Goal: Information Seeking & Learning: Learn about a topic

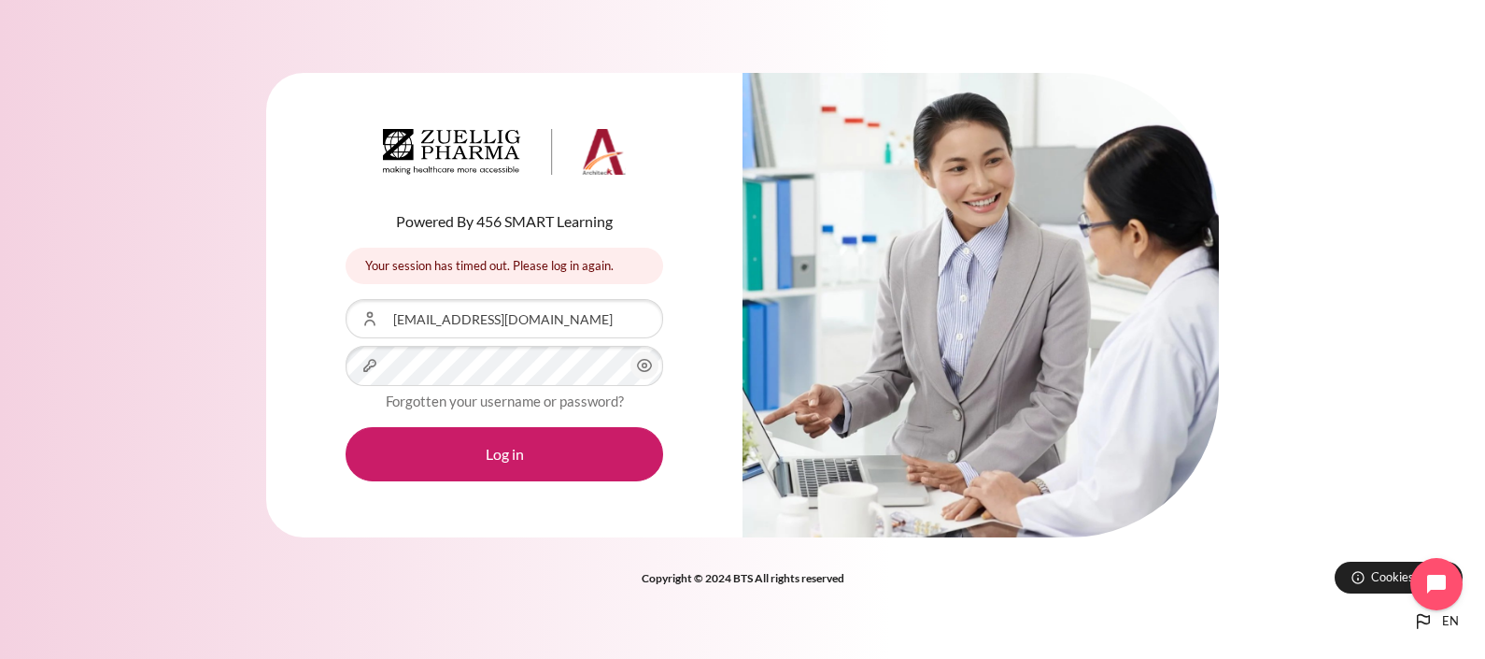
click at [346, 427] on button "Log in" at bounding box center [505, 454] width 318 height 54
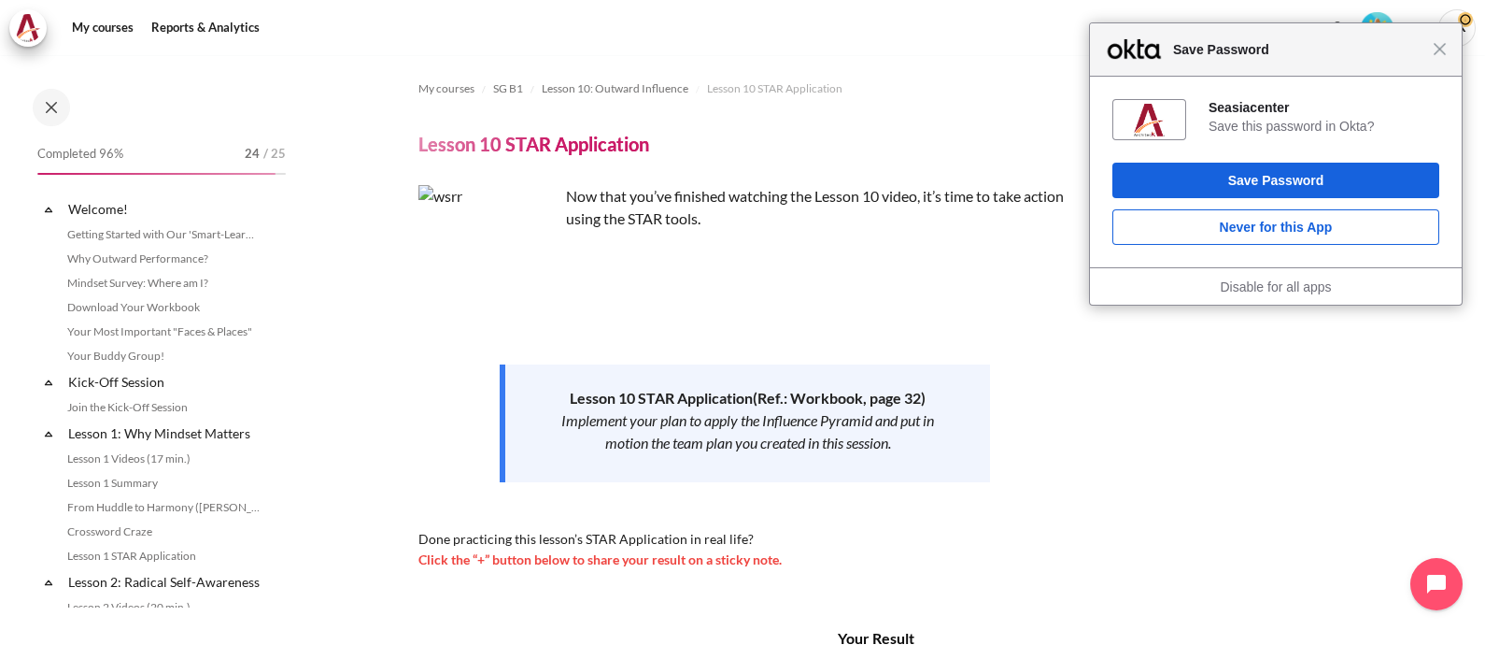
scroll to position [1690, 0]
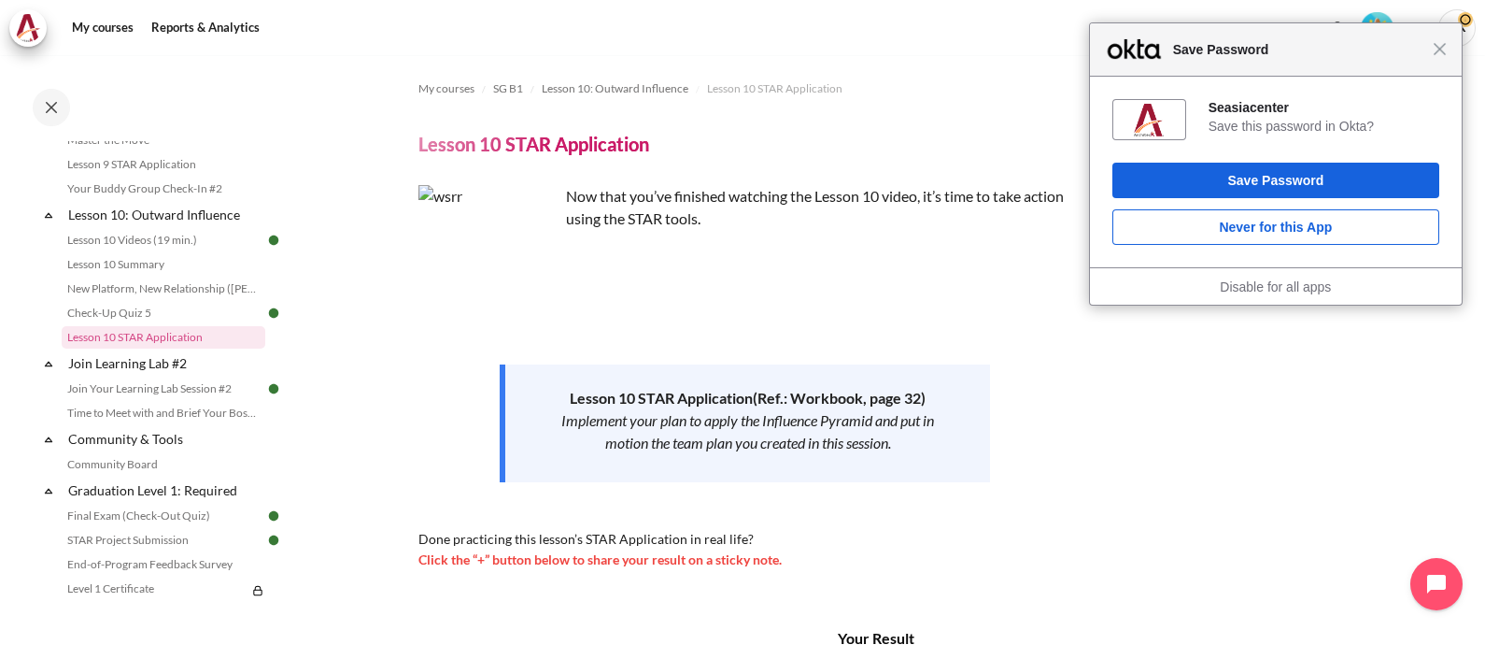
click at [1436, 56] on div "Close Save Password" at bounding box center [1276, 49] width 372 height 53
click at [1440, 56] on div "Close Save Password" at bounding box center [1276, 49] width 372 height 53
click at [1443, 52] on span "Close" at bounding box center [1441, 49] width 14 height 14
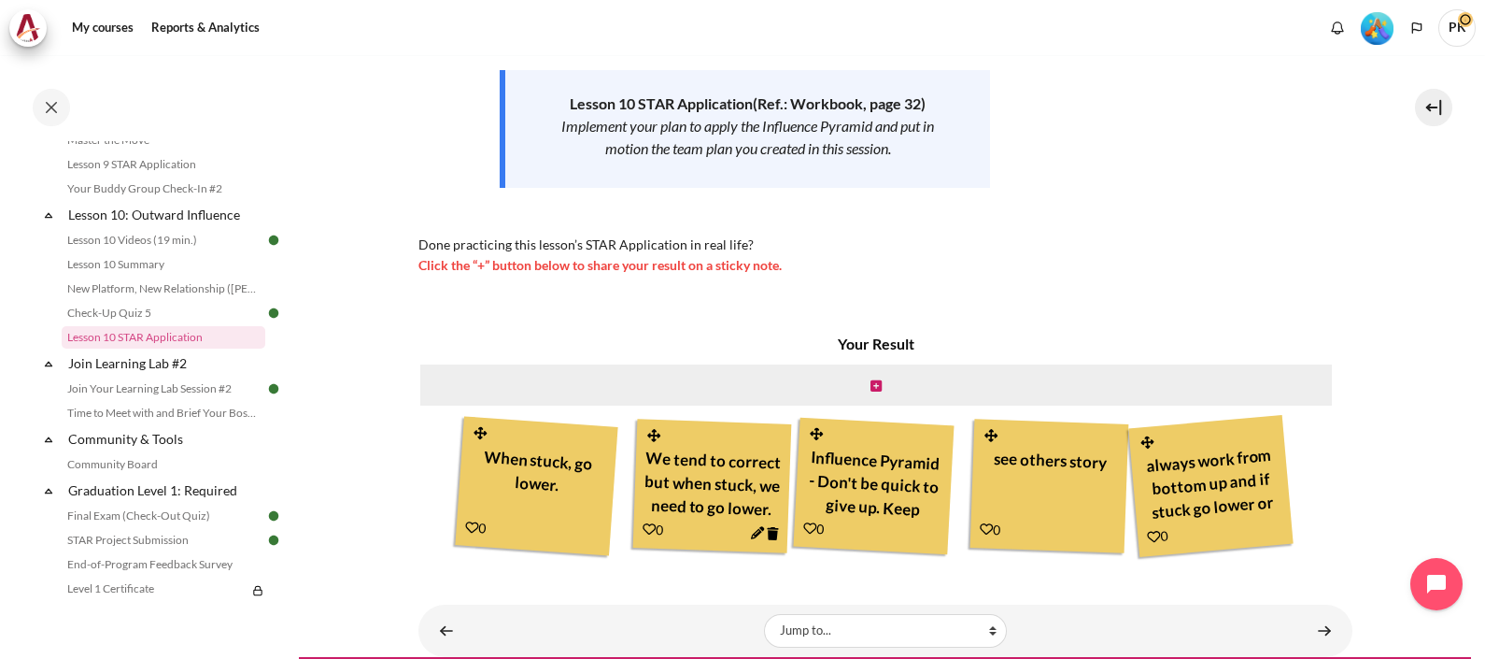
scroll to position [338, 0]
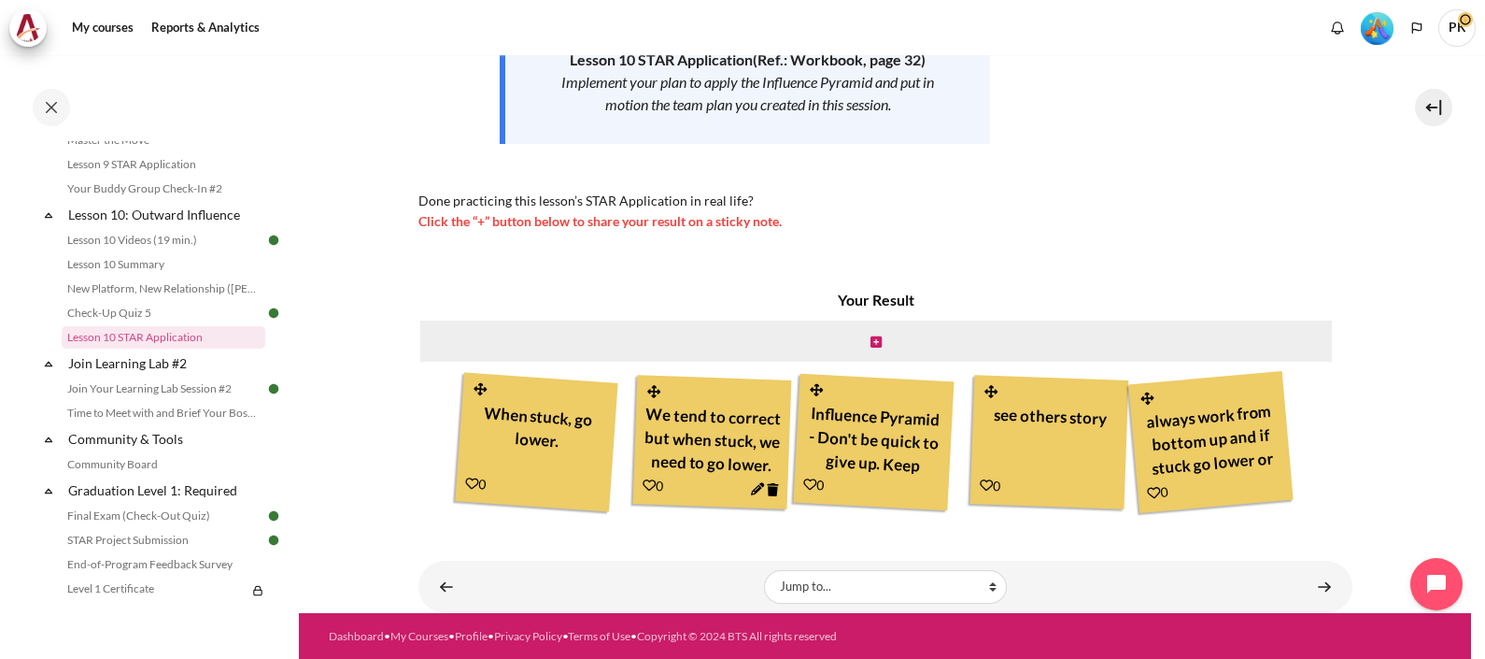
scroll to position [2040, 0]
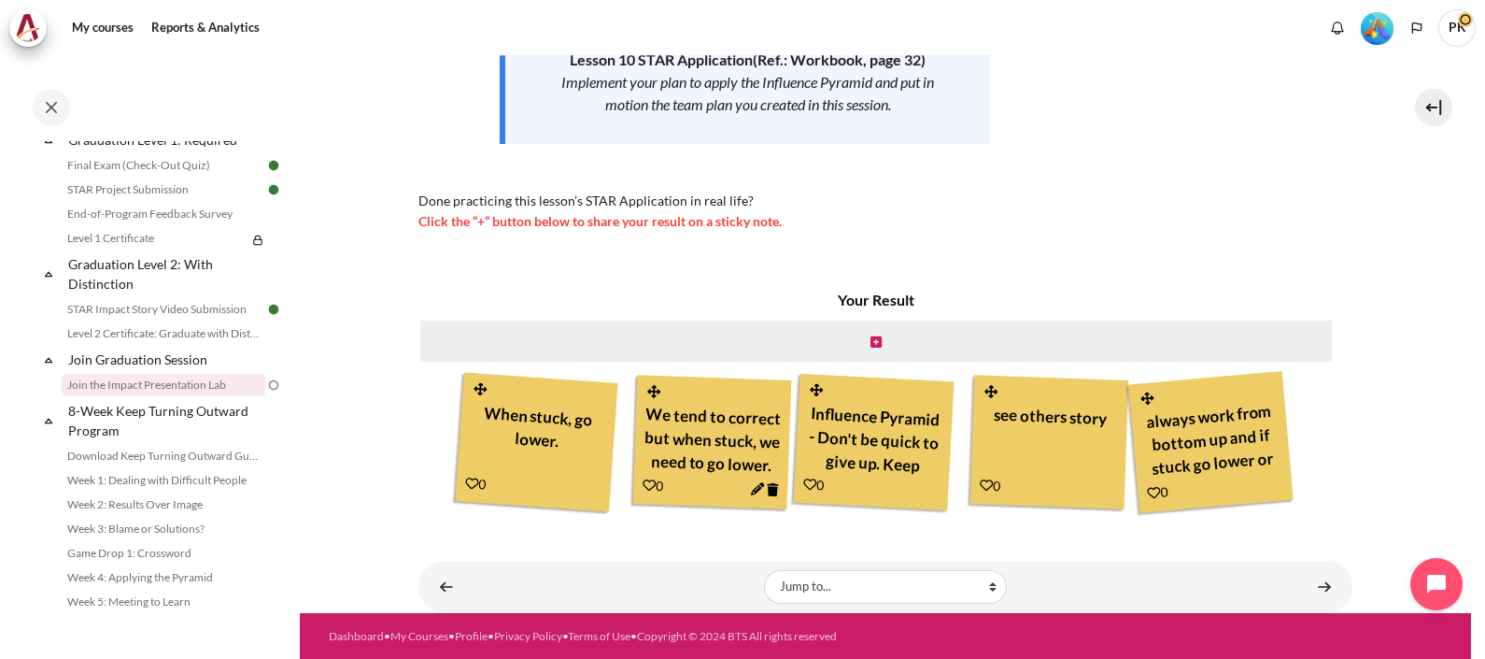
click at [191, 396] on link "Join the Impact Presentation Lab" at bounding box center [164, 385] width 204 height 22
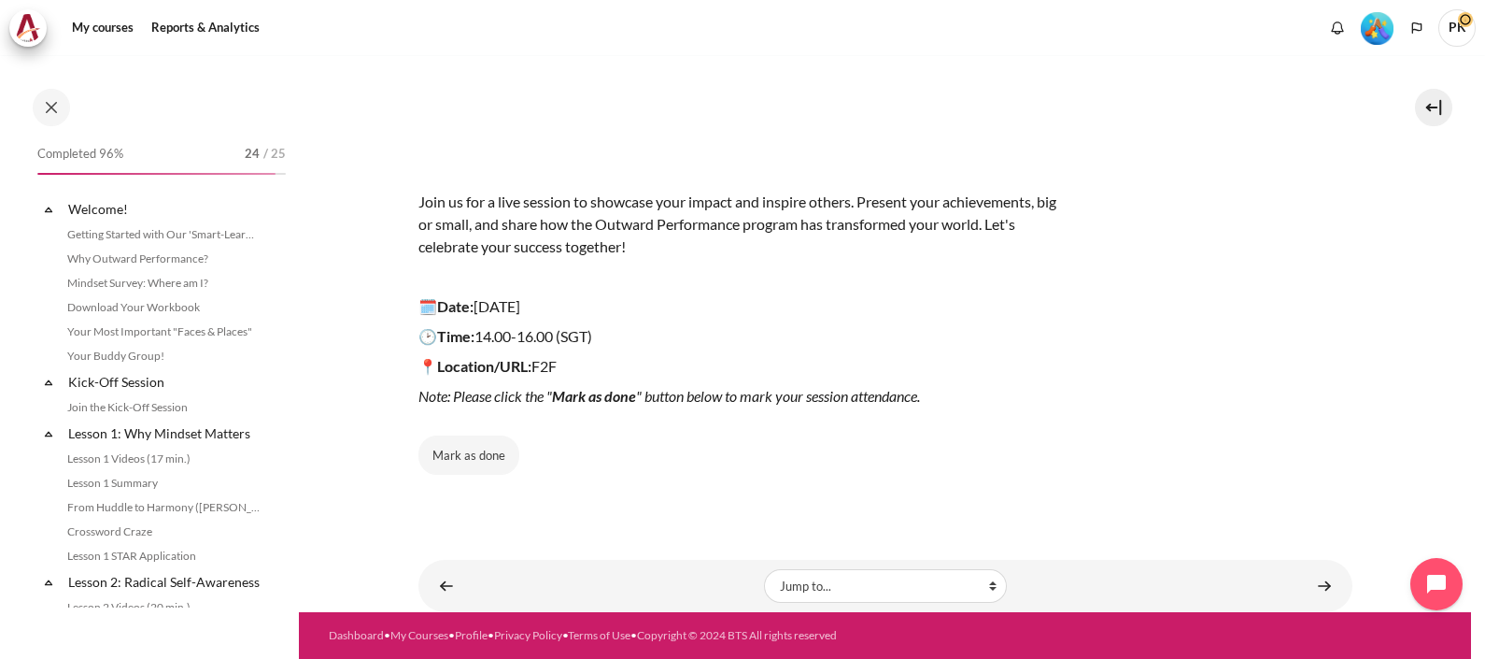
scroll to position [2088, 0]
